Goal: Find specific page/section: Find specific page/section

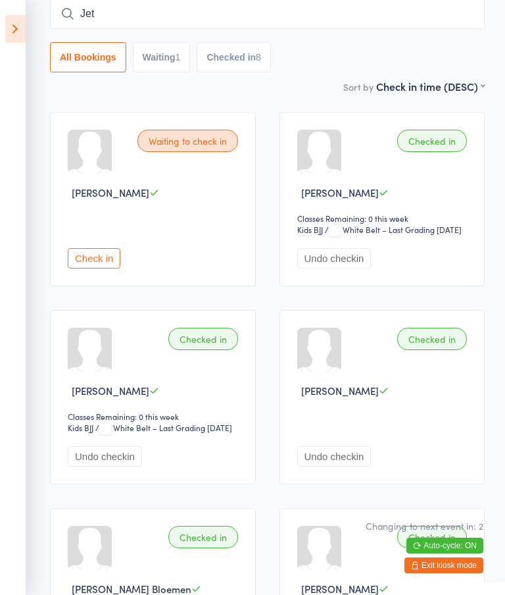
click at [460, 551] on button "Auto-cycle: ON" at bounding box center [445, 546] width 77 height 16
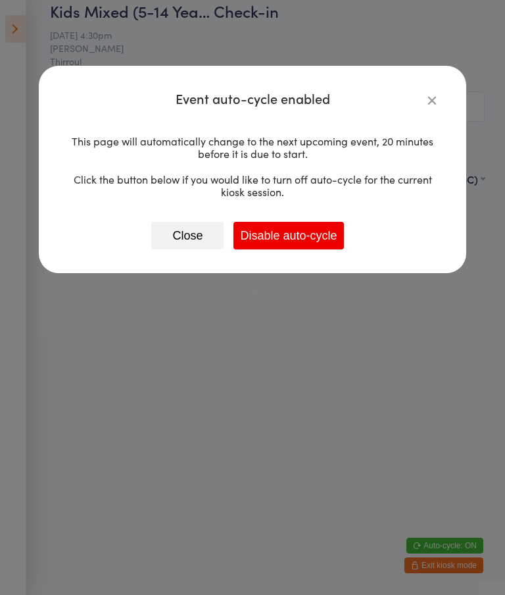
scroll to position [33, 0]
click at [181, 232] on button "Close" at bounding box center [187, 236] width 72 height 28
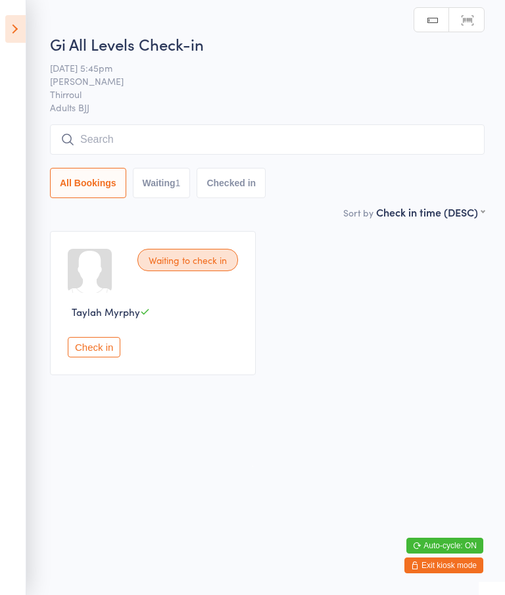
scroll to position [0, 0]
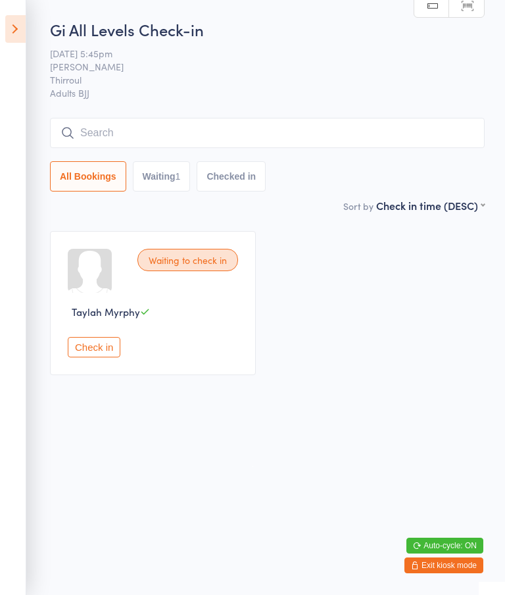
click at [458, 565] on button "Exit kiosk mode" at bounding box center [444, 565] width 79 height 16
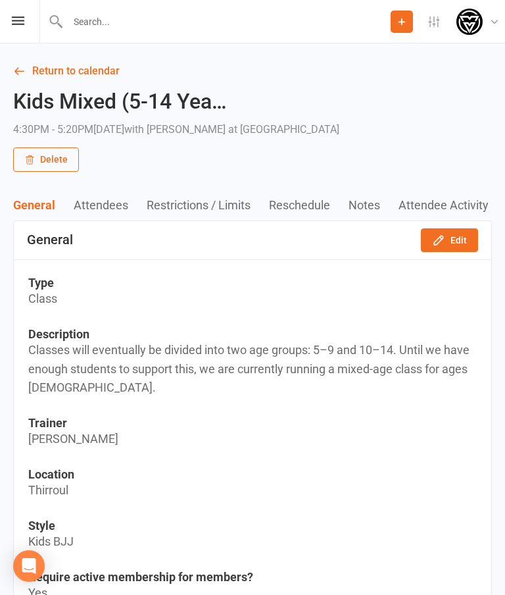
click at [19, 18] on icon at bounding box center [18, 20] width 13 height 9
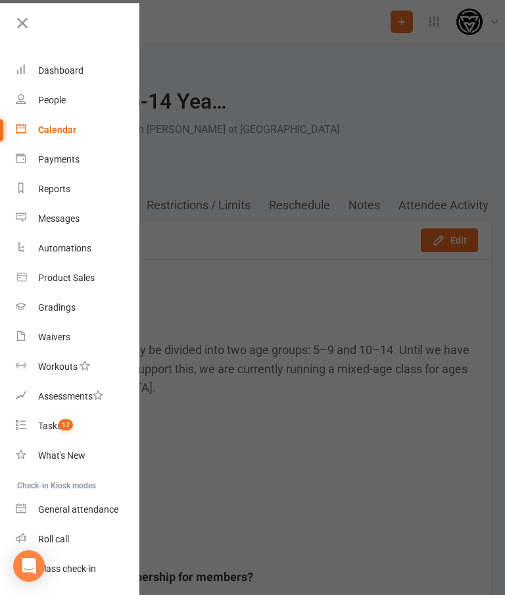
click at [49, 94] on link "People" at bounding box center [78, 101] width 124 height 30
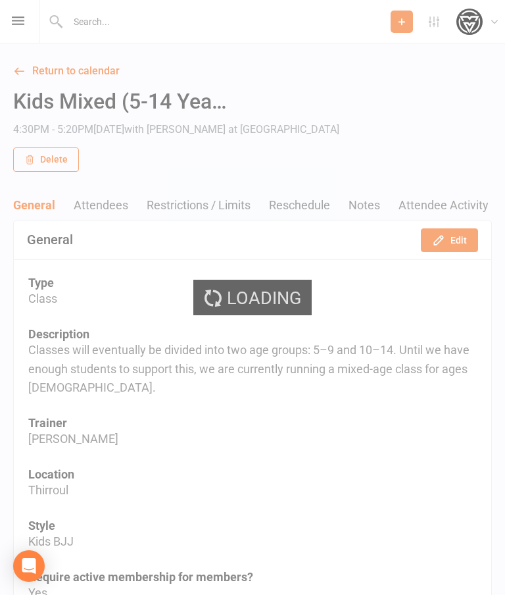
select select "25"
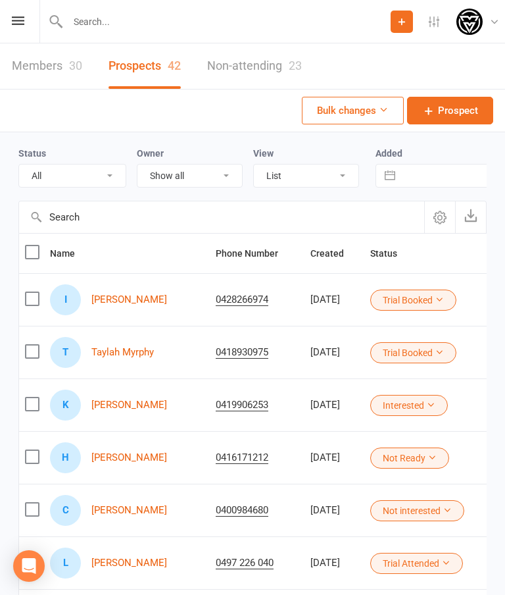
click at [126, 19] on input "text" at bounding box center [227, 22] width 327 height 18
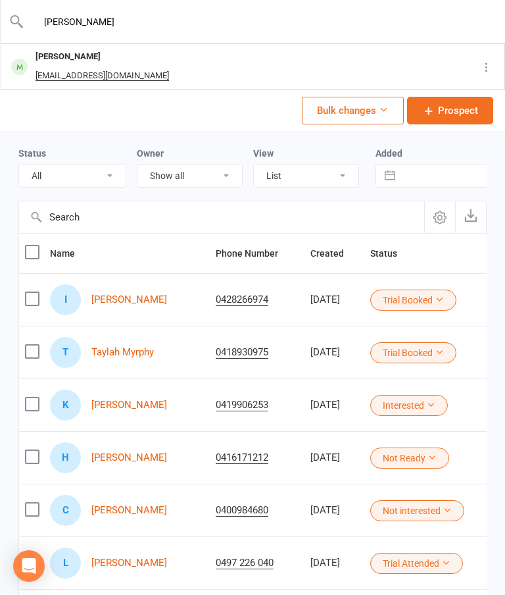
type input "[PERSON_NAME]"
click at [62, 55] on div "[PERSON_NAME]" at bounding box center [102, 56] width 141 height 19
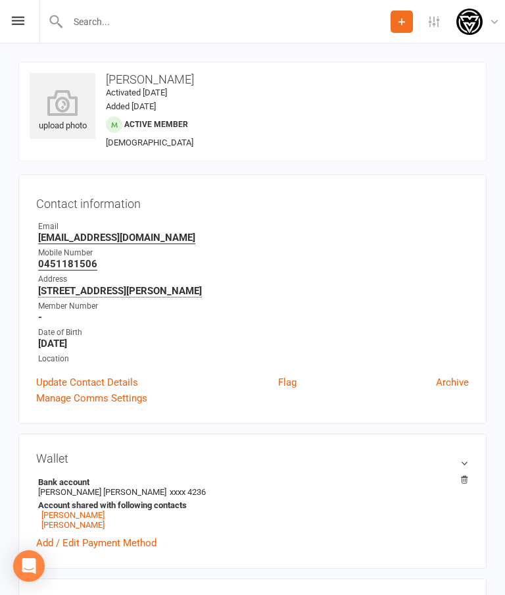
click at [15, 21] on icon at bounding box center [18, 20] width 13 height 9
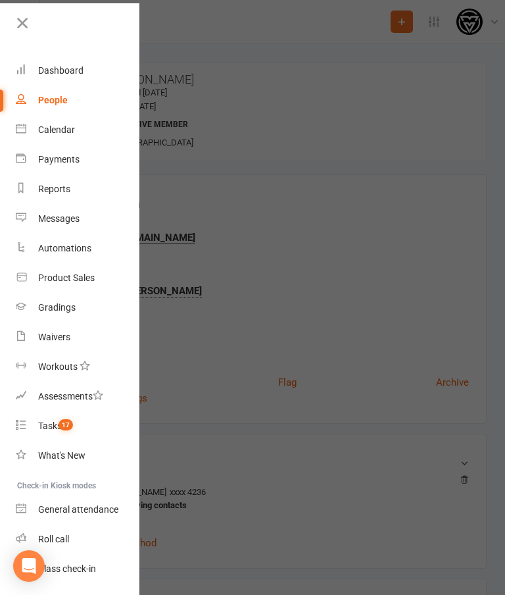
click at [92, 569] on div "Class check-in" at bounding box center [67, 568] width 58 height 11
